Goal: Information Seeking & Learning: Find specific fact

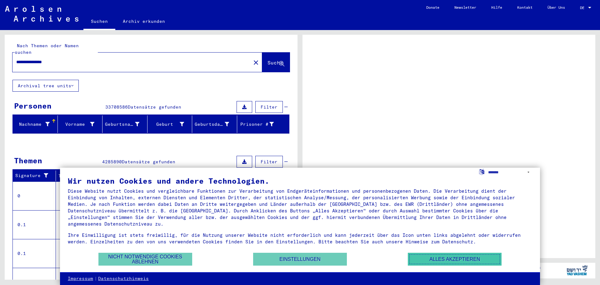
click at [464, 262] on button "Alles akzeptieren" at bounding box center [455, 259] width 94 height 13
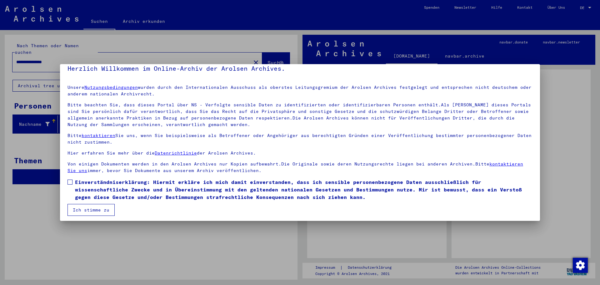
scroll to position [11, 0]
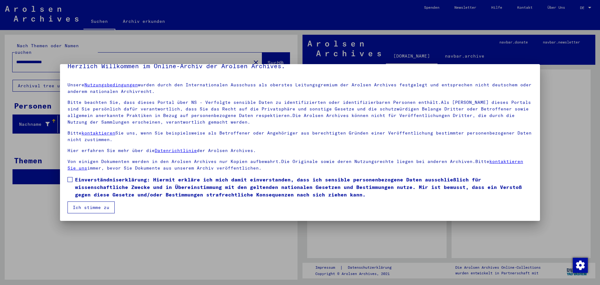
click at [70, 180] on span at bounding box center [70, 179] width 5 height 5
click at [83, 209] on button "Ich stimme zu" at bounding box center [91, 207] width 47 height 12
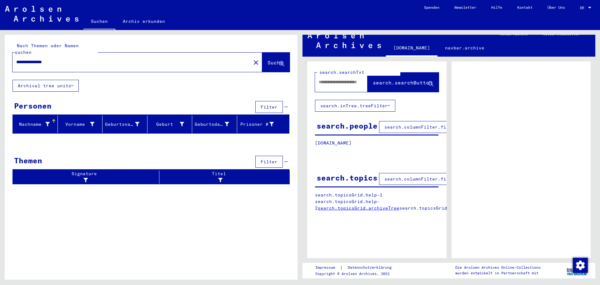
scroll to position [0, 0]
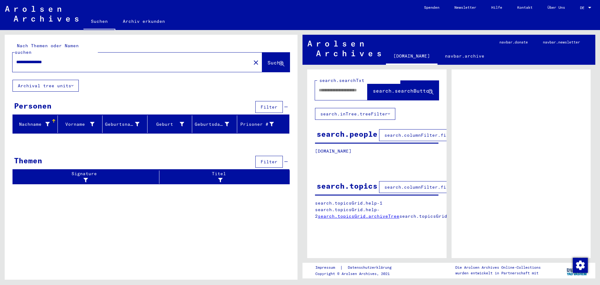
click at [32, 59] on input "**********" at bounding box center [131, 62] width 231 height 7
drag, startPoint x: 32, startPoint y: 56, endPoint x: 8, endPoint y: 56, distance: 24.1
click at [8, 56] on div "**********" at bounding box center [151, 57] width 293 height 45
type input "**********"
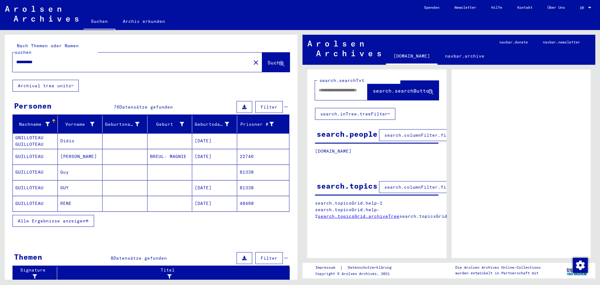
click at [78, 218] on span "Alle Ergebnisse anzeigen" at bounding box center [52, 221] width 68 height 6
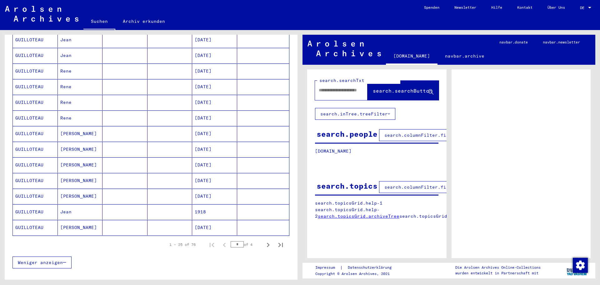
scroll to position [313, 0]
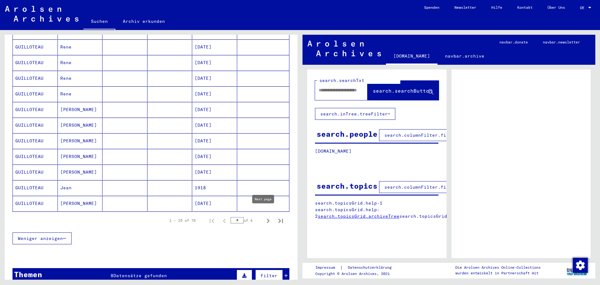
click at [264, 216] on icon "Next page" at bounding box center [268, 220] width 9 height 9
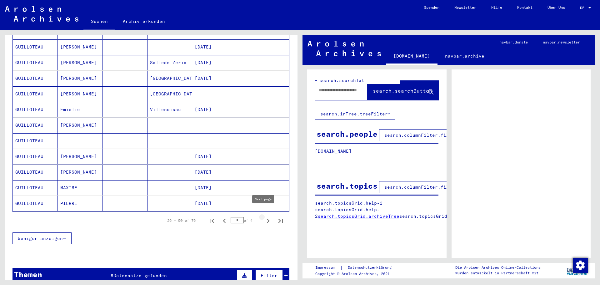
click at [264, 216] on icon "Next page" at bounding box center [268, 220] width 9 height 9
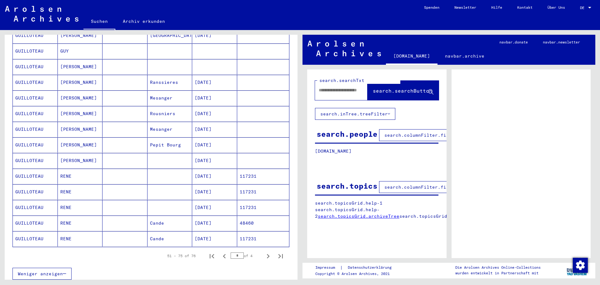
scroll to position [281, 0]
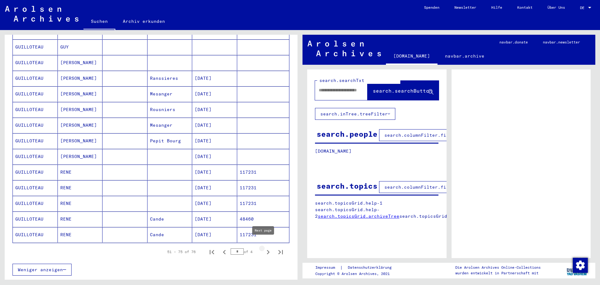
click at [264, 248] on icon "Next page" at bounding box center [268, 252] width 9 height 9
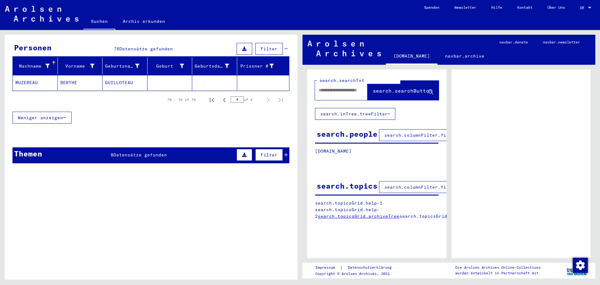
scroll to position [0, 0]
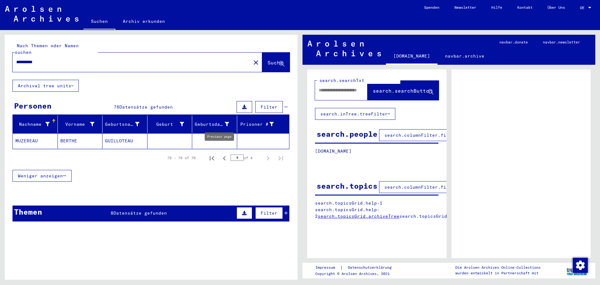
click at [223, 156] on icon "Previous page" at bounding box center [224, 158] width 3 height 4
type input "*"
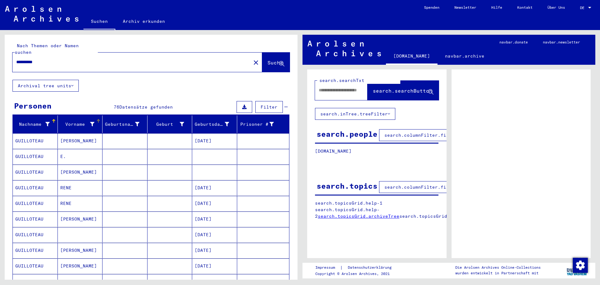
click at [90, 122] on icon at bounding box center [92, 124] width 4 height 4
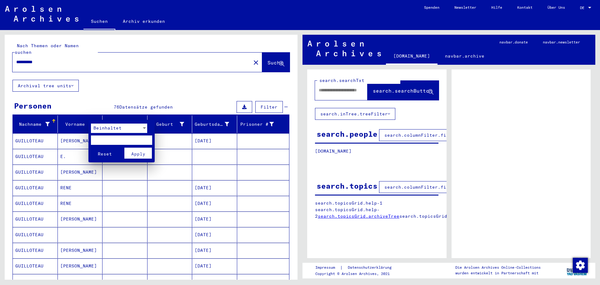
click at [103, 140] on input "text" at bounding box center [121, 139] width 61 height 9
type input "*****"
click at [91, 148] on button "Reset" at bounding box center [105, 153] width 28 height 11
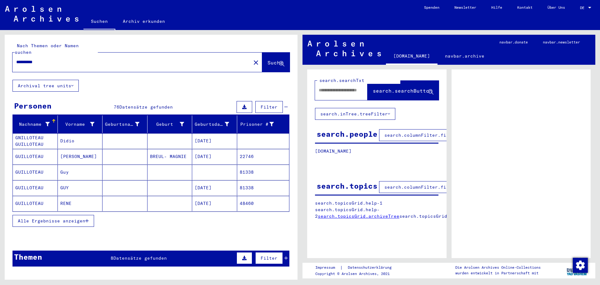
click at [80, 218] on span "Alle Ergebnisse anzeigen" at bounding box center [52, 221] width 68 height 6
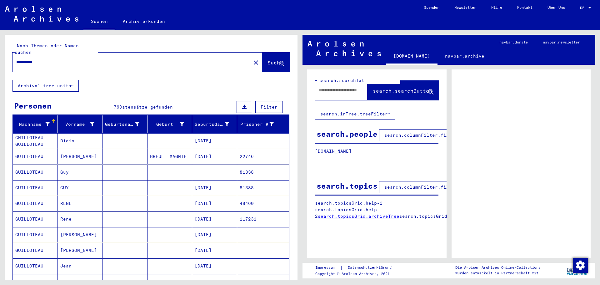
click at [584, 8] on span "DE" at bounding box center [583, 8] width 7 height 4
click at [576, 12] on span "English" at bounding box center [573, 11] width 15 height 5
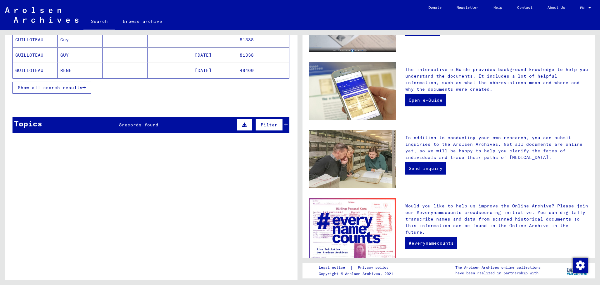
scroll to position [121, 0]
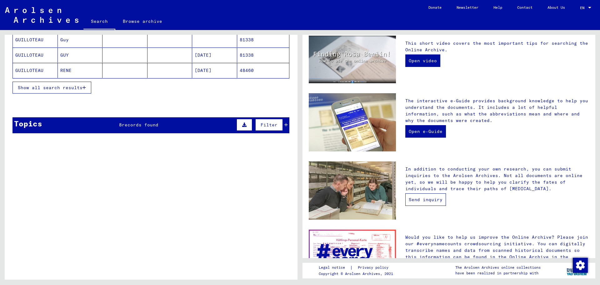
click at [426, 197] on link "Send inquiry" at bounding box center [425, 199] width 41 height 13
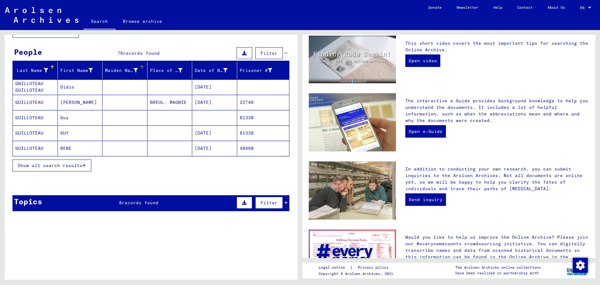
scroll to position [0, 0]
